Goal: Complete application form: Complete application form

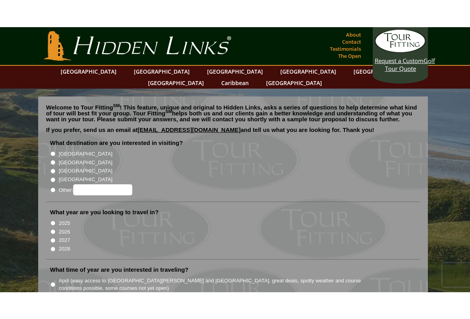
scroll to position [1, 0]
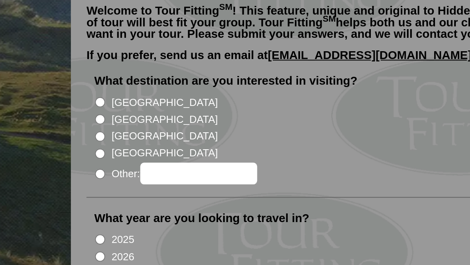
click at [52, 132] on input "[GEOGRAPHIC_DATA]" at bounding box center [52, 134] width 5 height 5
radio input "true"
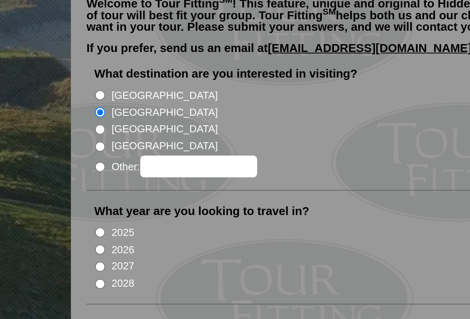
click at [52, 201] on input "2026" at bounding box center [52, 203] width 5 height 5
radio input "true"
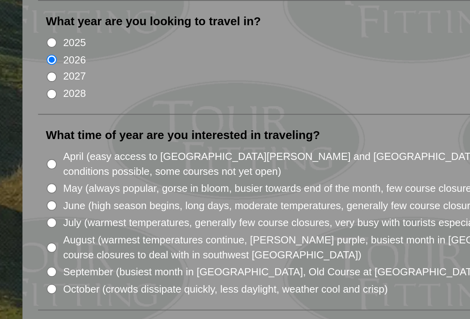
scroll to position [17, 0]
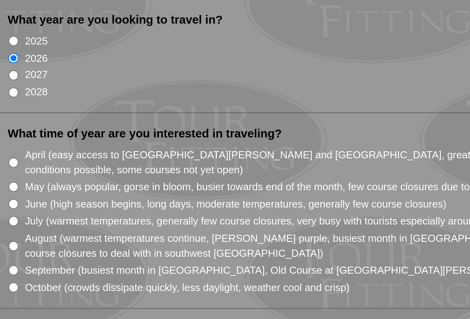
click at [50, 265] on input "September (busiest month in [GEOGRAPHIC_DATA], Old Course at [GEOGRAPHIC_DATA][…" at bounding box center [52, 294] width 5 height 5
radio input "true"
click at [50, 265] on input "August (warmest temperatures continue, [PERSON_NAME] purple, busiest month in […" at bounding box center [52, 282] width 5 height 5
radio input "true"
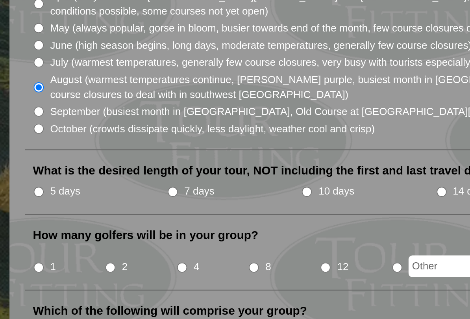
scroll to position [101, 0]
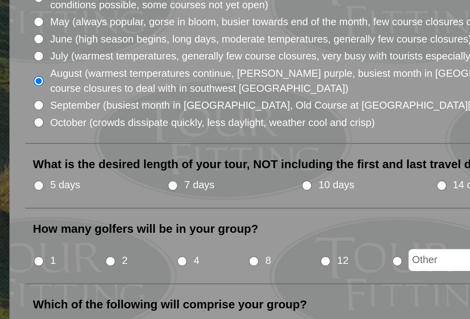
click at [50, 265] on input "1" at bounding box center [52, 289] width 5 height 5
radio input "true"
click at [50, 249] on input "5 days" at bounding box center [52, 251] width 5 height 5
radio input "true"
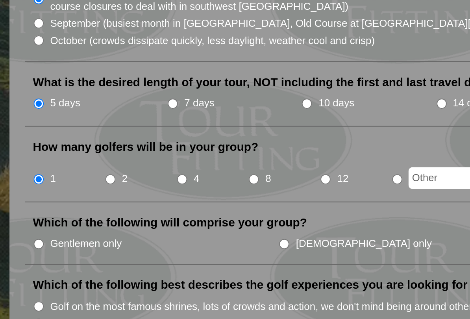
scroll to position [152, 0]
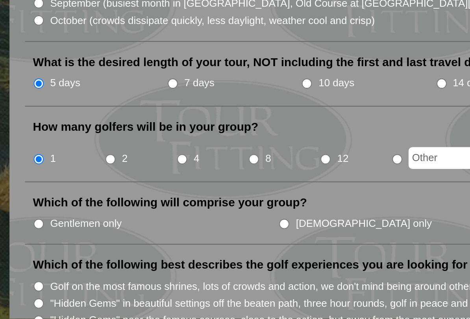
click at [50, 265] on input "Gentlemen only" at bounding box center [52, 271] width 5 height 5
radio input "true"
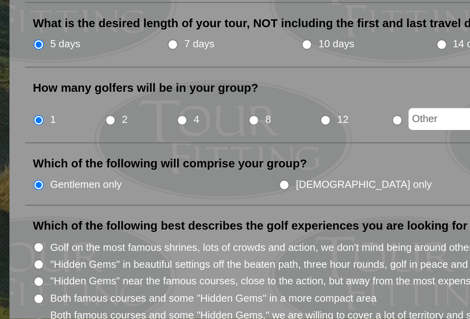
scroll to position [172, 0]
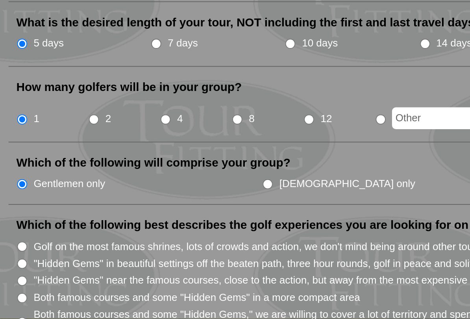
click at [50, 265] on input "Golf on the most famous shrines, lots of crowds and action, we don't mind being…" at bounding box center [52, 282] width 5 height 5
radio input "true"
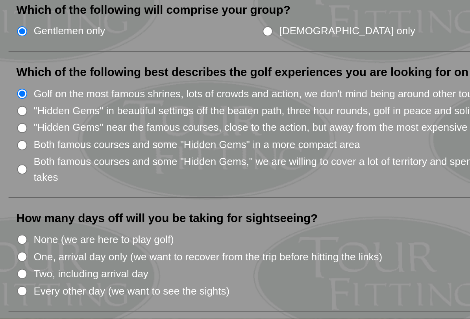
scroll to position [250, 0]
click at [50, 265] on input "Every other day (we want to see the sights)" at bounding box center [52, 304] width 5 height 5
radio input "true"
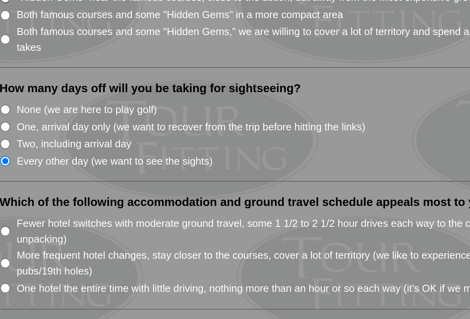
scroll to position [315, 0]
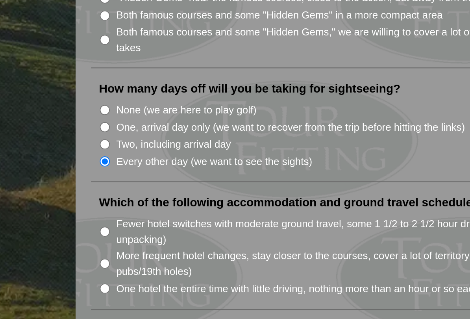
click at [54, 265] on input "One hotel the entire time with little driving, nothing more than an hour or so …" at bounding box center [52, 303] width 5 height 5
radio input "true"
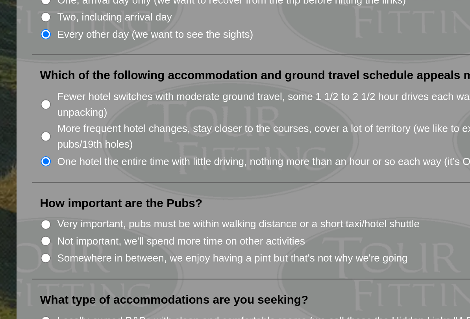
scroll to position [382, 0]
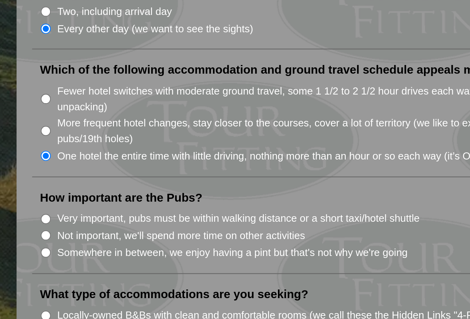
click at [50, 205] on input "Fewer hotel switches with moderate ground travel, some 1 1/2 to 2 1/2 hour driv…" at bounding box center [52, 207] width 5 height 5
radio input "true"
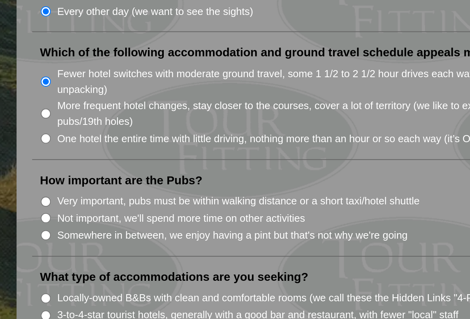
scroll to position [391, 0]
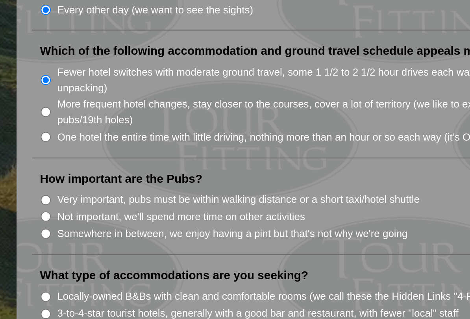
click at [50, 256] on input "Very important, pubs must be within walking distance or a short taxi/hotel shut…" at bounding box center [52, 258] width 5 height 5
radio input "true"
click at [50, 265] on input "Somewhere in between, we enjoy having a pint but that's not why we're going" at bounding box center [52, 275] width 5 height 5
radio input "true"
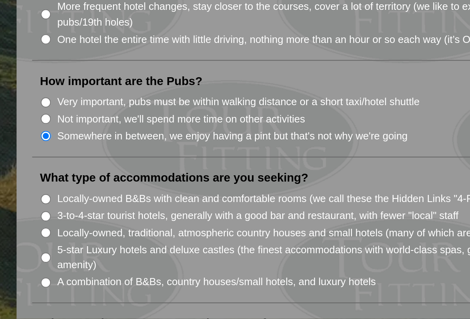
scroll to position [441, 0]
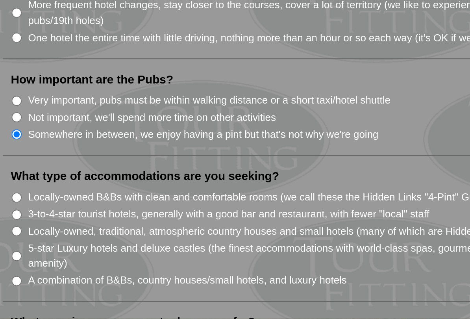
click at [50, 264] on input "3-to-4-star tourist hotels, generally with a good bar and restaurant, with fewe…" at bounding box center [52, 266] width 5 height 5
radio input "true"
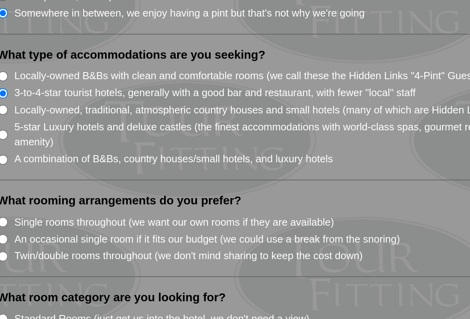
scroll to position [505, 0]
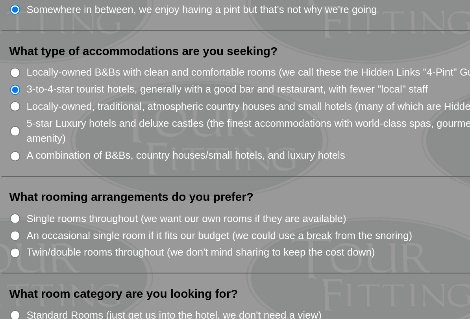
click at [50, 265] on input "Single rooms throughout (we want our own rooms if they are available)" at bounding box center [52, 267] width 5 height 5
radio input "true"
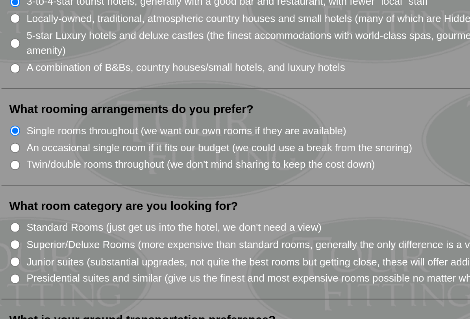
scroll to position [549, 0]
click at [50, 265] on input "Standard Rooms (just get us into the hotel, we don't need a view)" at bounding box center [52, 272] width 5 height 5
radio input "true"
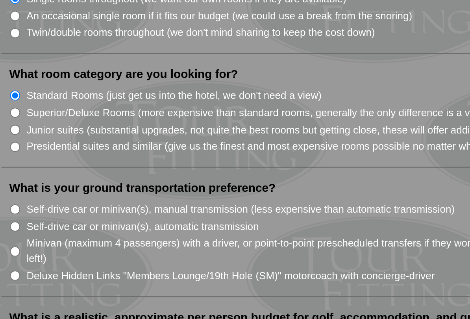
scroll to position [616, 0]
radio input "true"
click at [50, 265] on input "Self-drive car or minivan(s), automatic transmission" at bounding box center [52, 271] width 5 height 5
radio input "true"
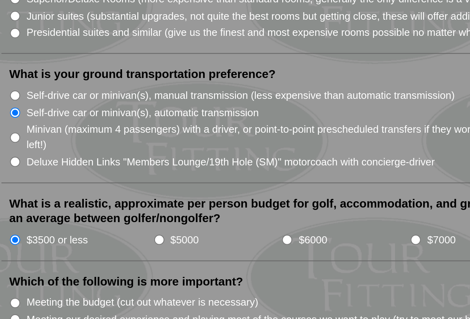
scroll to position [745, 0]
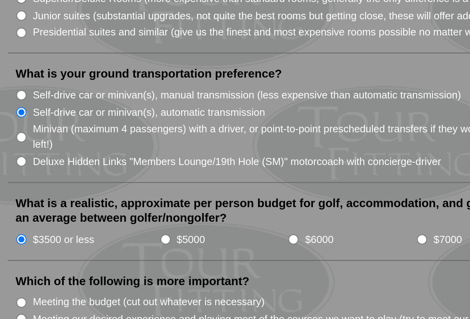
click at [50, 245] on input "Meeting our desired experience and playing most of the courses we want to play …" at bounding box center [52, 247] width 5 height 5
radio input "true"
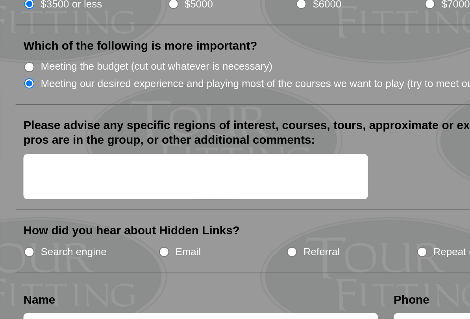
scroll to position [795, 0]
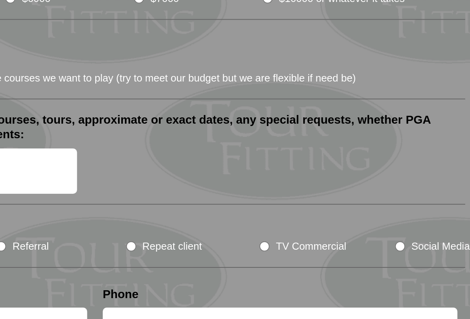
click at [385, 265] on input "Social Media" at bounding box center [387, 282] width 5 height 5
radio input "true"
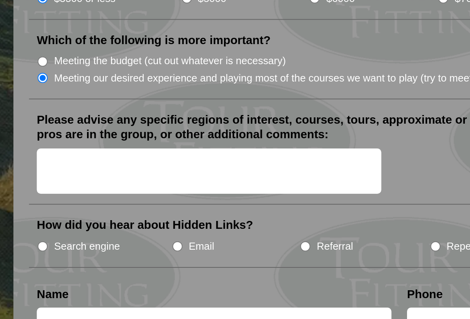
click at [50, 265] on input "text" at bounding box center [139, 319] width 179 height 13
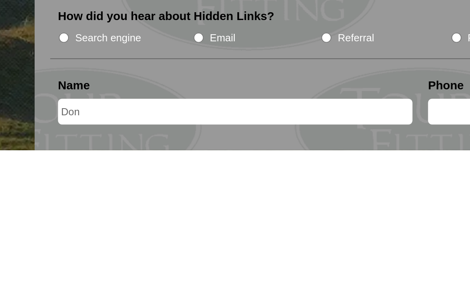
scroll to position [836, 0]
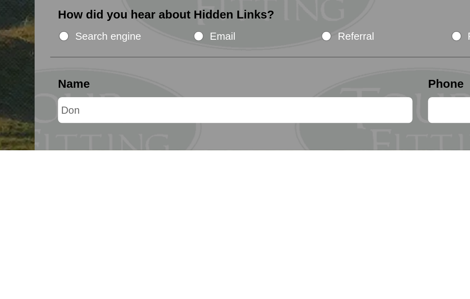
click at [156, 265] on input "Don" at bounding box center [139, 279] width 179 height 13
type input "[PERSON_NAME]"
click at [237, 265] on input "text" at bounding box center [326, 279] width 179 height 13
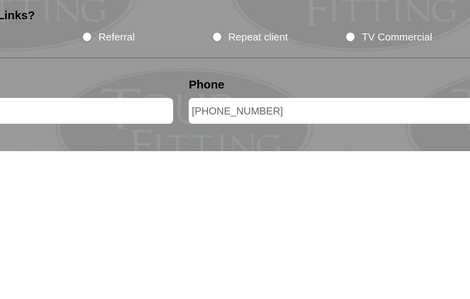
type input "[PHONE_NUMBER]"
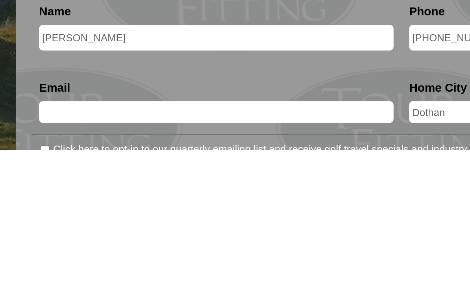
scroll to position [874, 0]
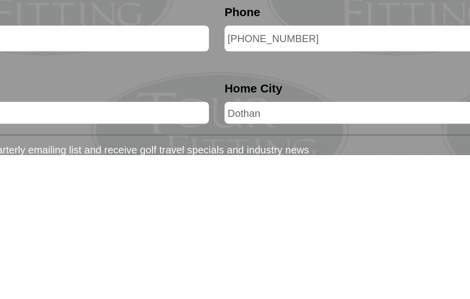
click at [237, 265] on input "Dothan" at bounding box center [326, 278] width 179 height 11
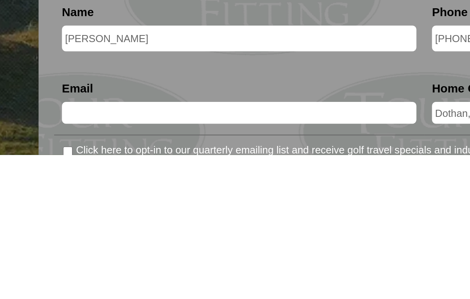
type input "Dothan, [US_STATE]"
click at [50, 265] on input "Click here to opt-in to our quarterly emailing list and receive golf travel spe…" at bounding box center [52, 297] width 5 height 5
checkbox input "true"
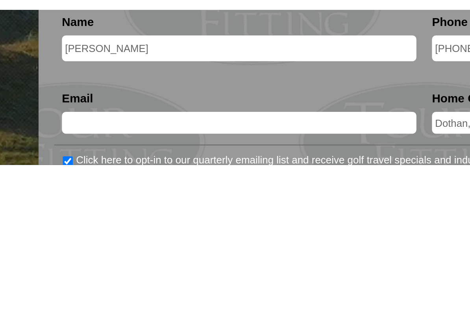
scroll to position [957, 0]
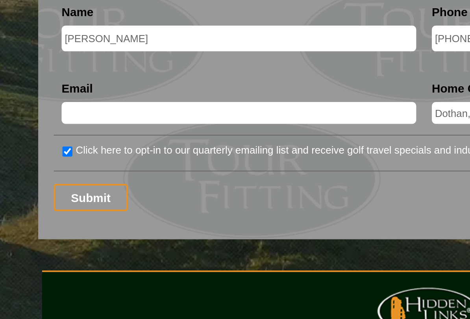
click at [50, 190] on input "text" at bounding box center [139, 195] width 179 height 11
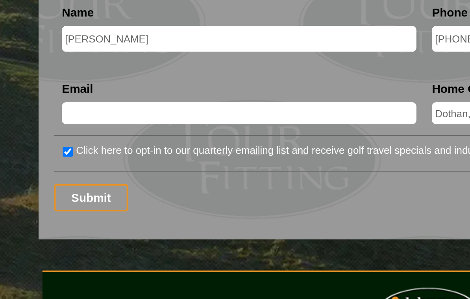
type input "P"
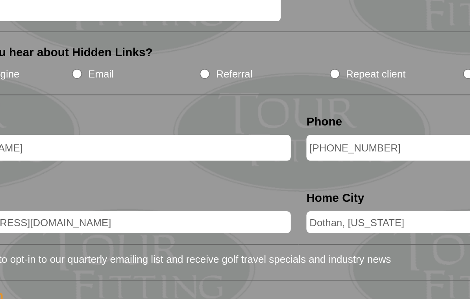
type input "[EMAIL_ADDRESS][DOMAIN_NAME]"
click at [117, 141] on li "Name [PERSON_NAME]" at bounding box center [139, 155] width 187 height 28
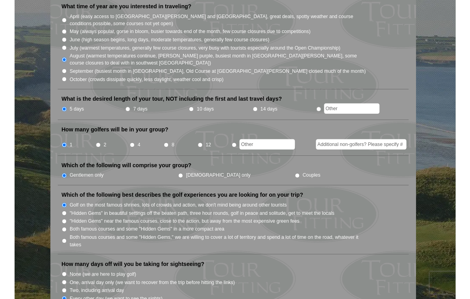
scroll to position [236, 0]
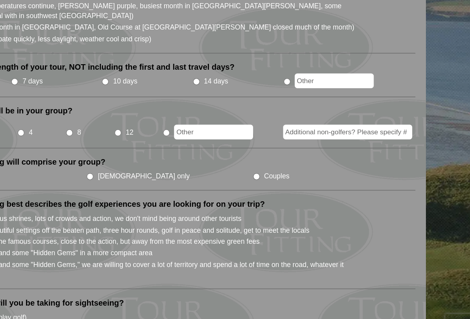
click at [321, 148] on input "Additional non-golfers? Please specify #" at bounding box center [369, 153] width 96 height 11
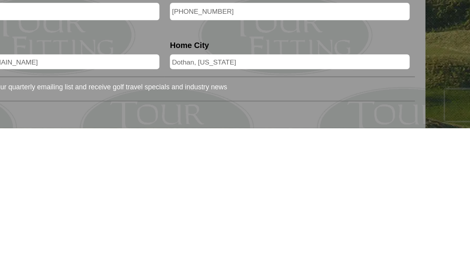
scroll to position [940, 0]
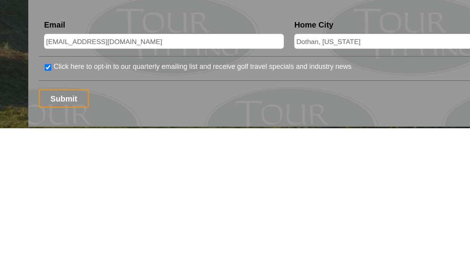
type input "1"
click at [60, 248] on input "Submit" at bounding box center [64, 255] width 37 height 14
